Goal: Information Seeking & Learning: Compare options

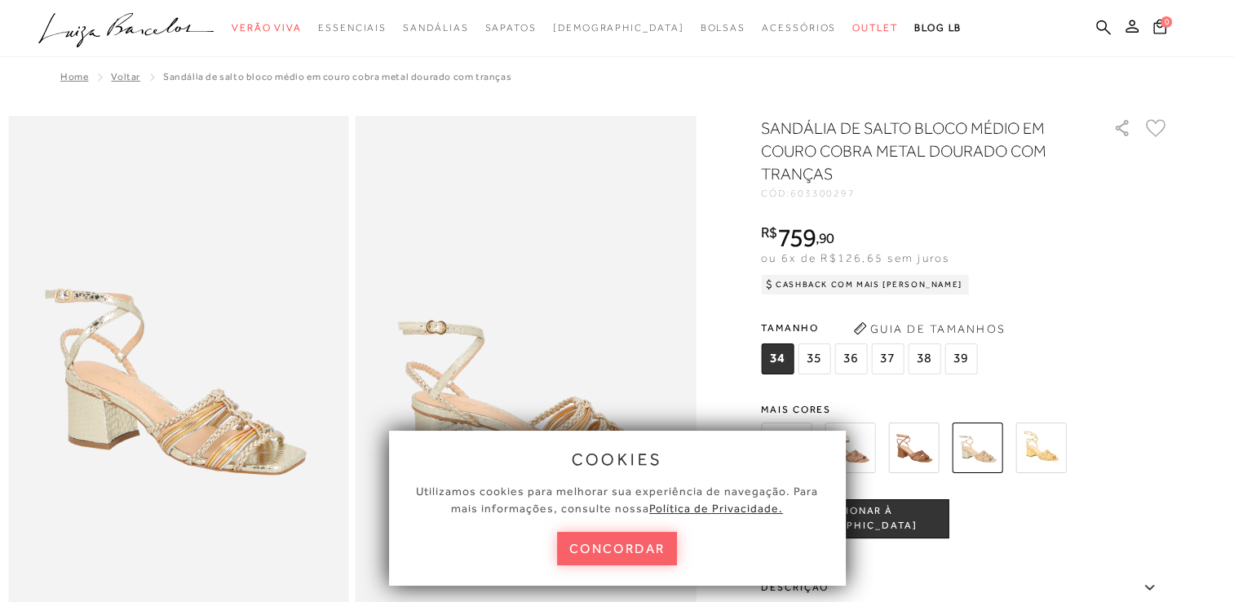
click at [1047, 434] on img at bounding box center [1040, 447] width 51 height 51
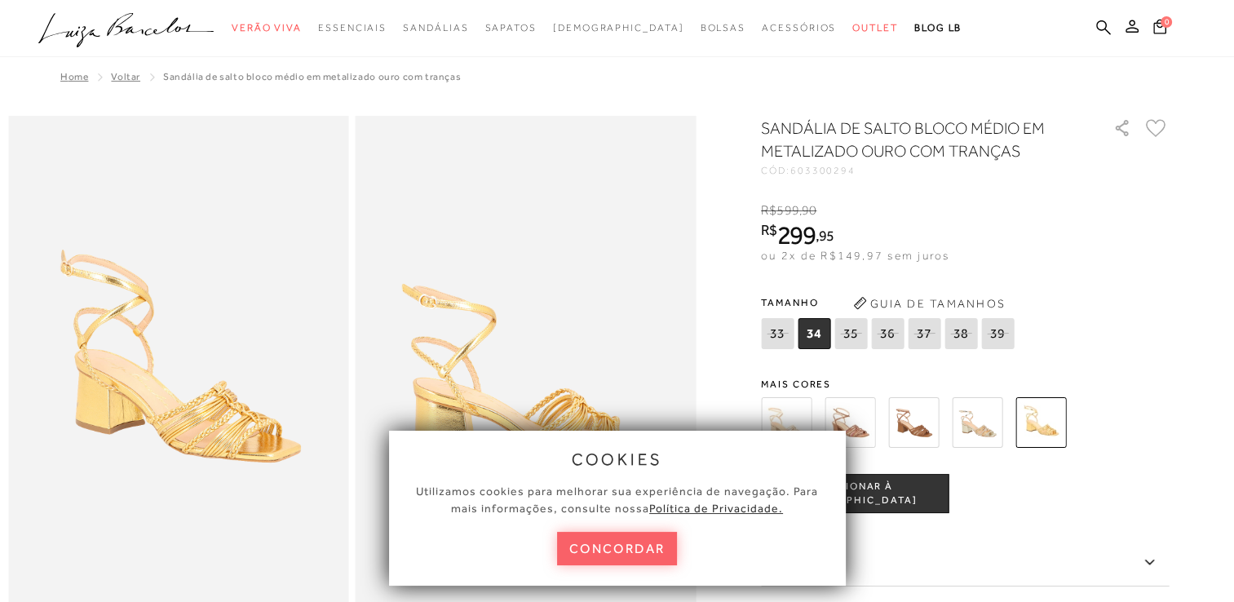
click at [930, 418] on img at bounding box center [913, 422] width 51 height 51
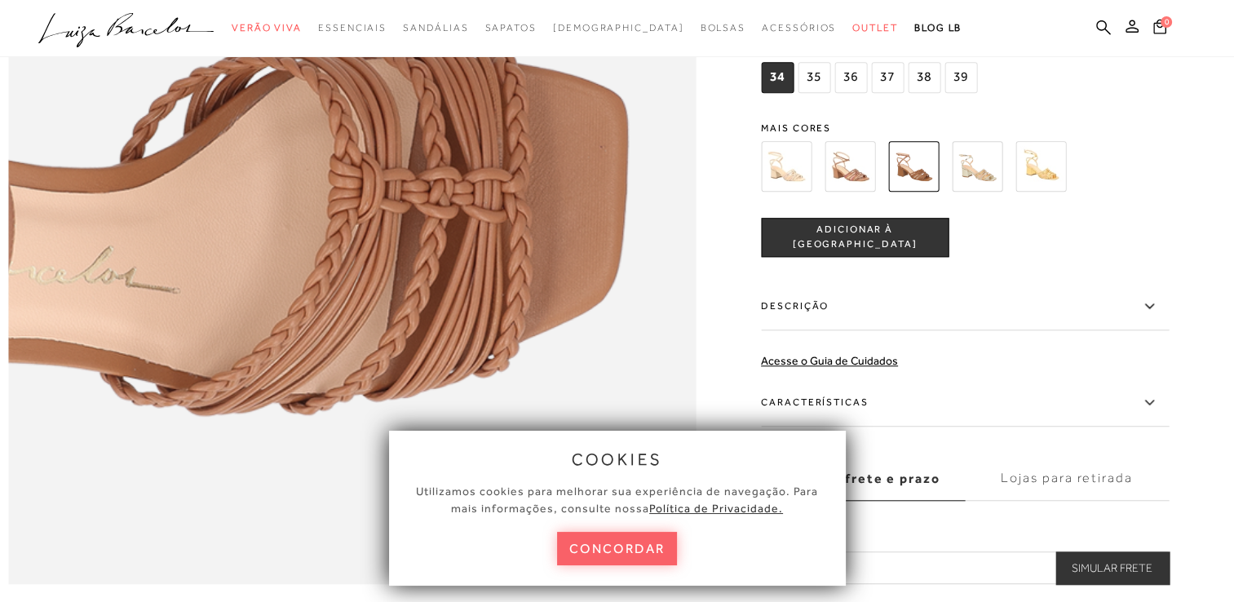
scroll to position [1386, 0]
